Goal: Navigation & Orientation: Understand site structure

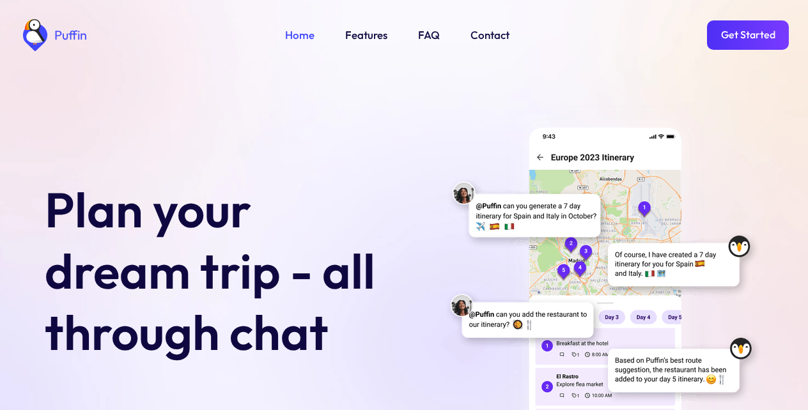
click at [364, 34] on link "Features" at bounding box center [366, 35] width 42 height 17
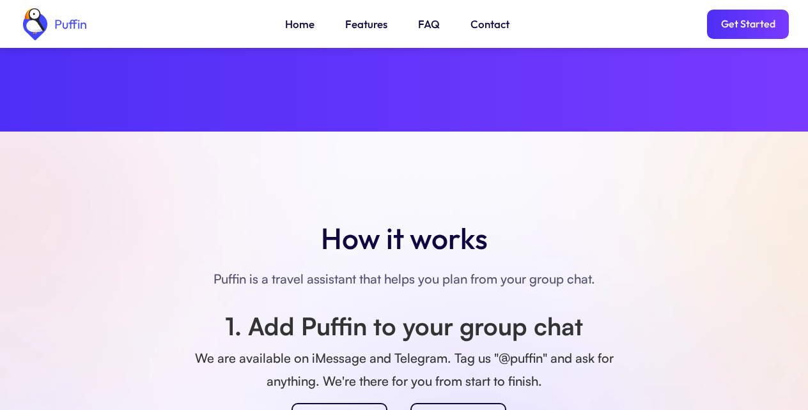
scroll to position [898, 0]
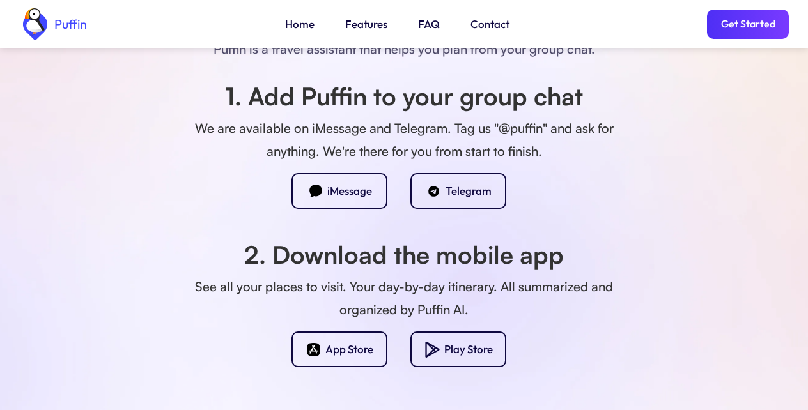
click at [745, 25] on link "Get Started" at bounding box center [748, 24] width 82 height 29
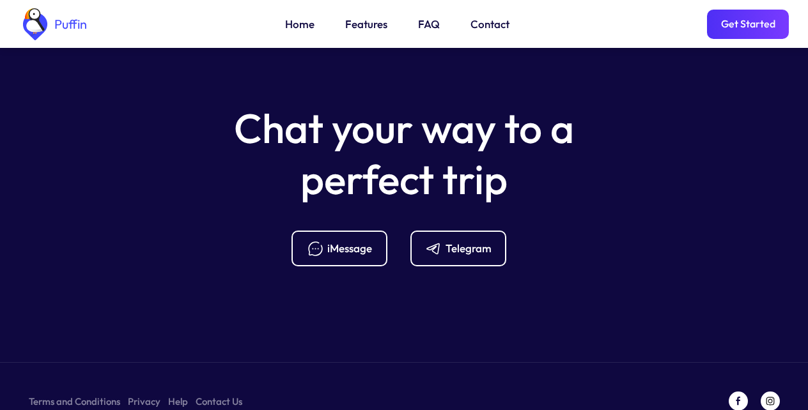
scroll to position [5063, 0]
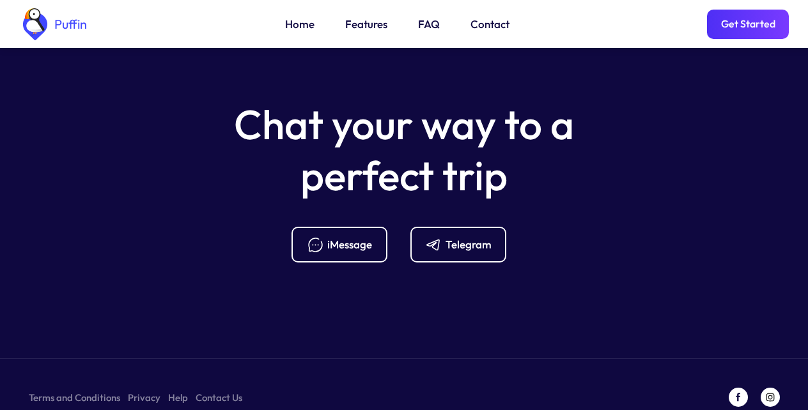
click at [69, 390] on link "Terms and Conditions" at bounding box center [74, 398] width 91 height 16
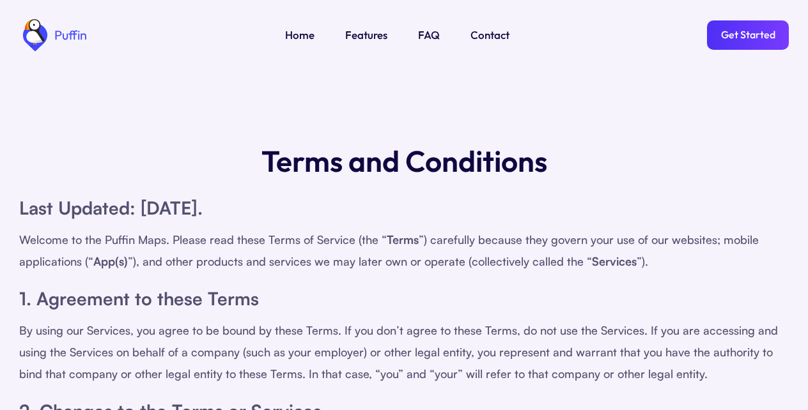
click at [425, 34] on link "FAQ" at bounding box center [429, 35] width 22 height 17
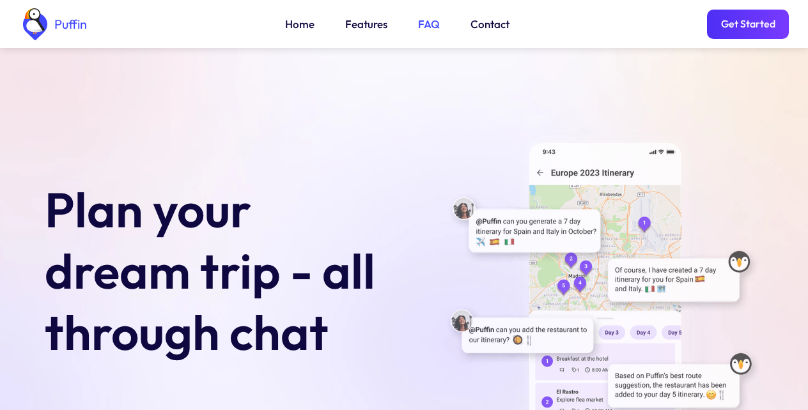
scroll to position [4660, 0]
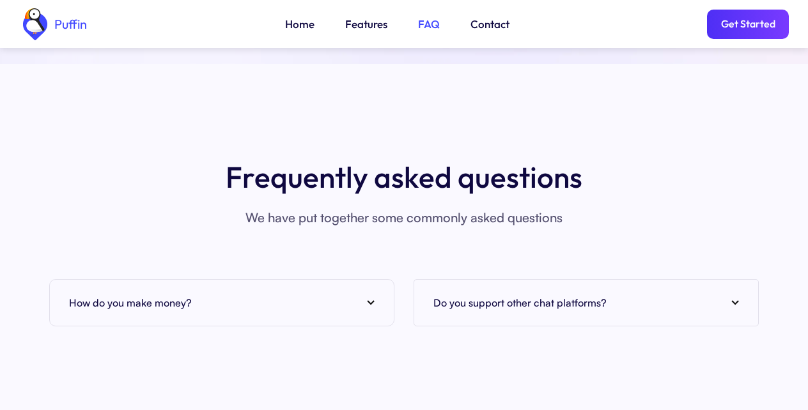
click at [368, 300] on img at bounding box center [371, 302] width 8 height 5
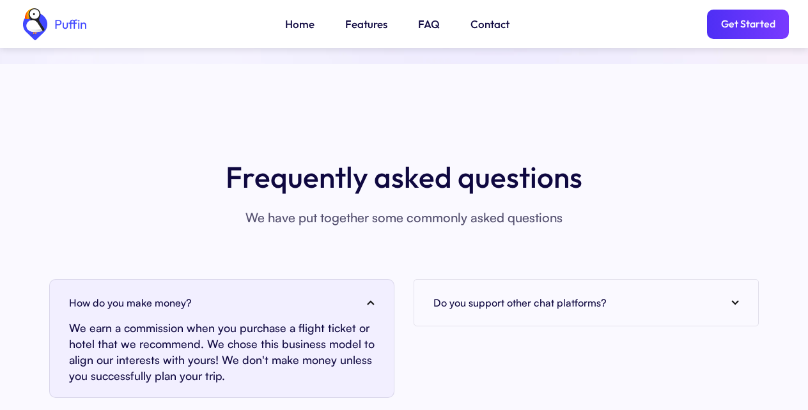
scroll to position [4890, 0]
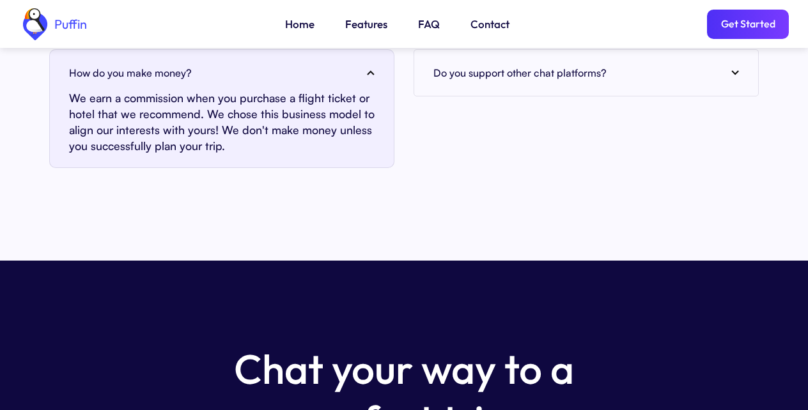
click at [491, 25] on link "Contact" at bounding box center [489, 24] width 39 height 17
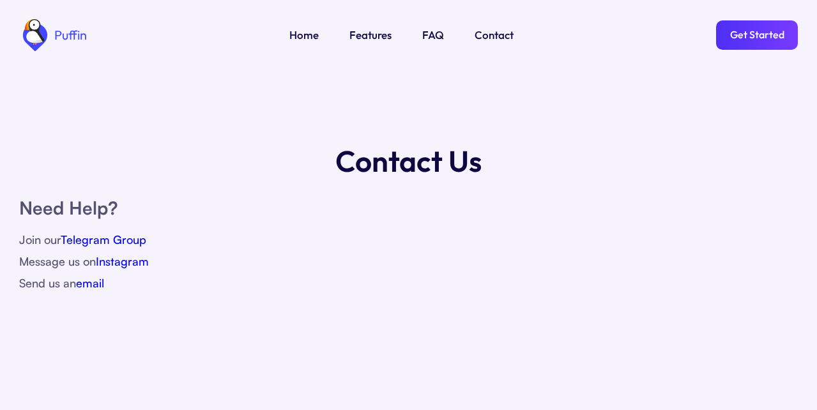
click at [110, 240] on link "Telegram Group" at bounding box center [104, 240] width 86 height 14
